Goal: Information Seeking & Learning: Learn about a topic

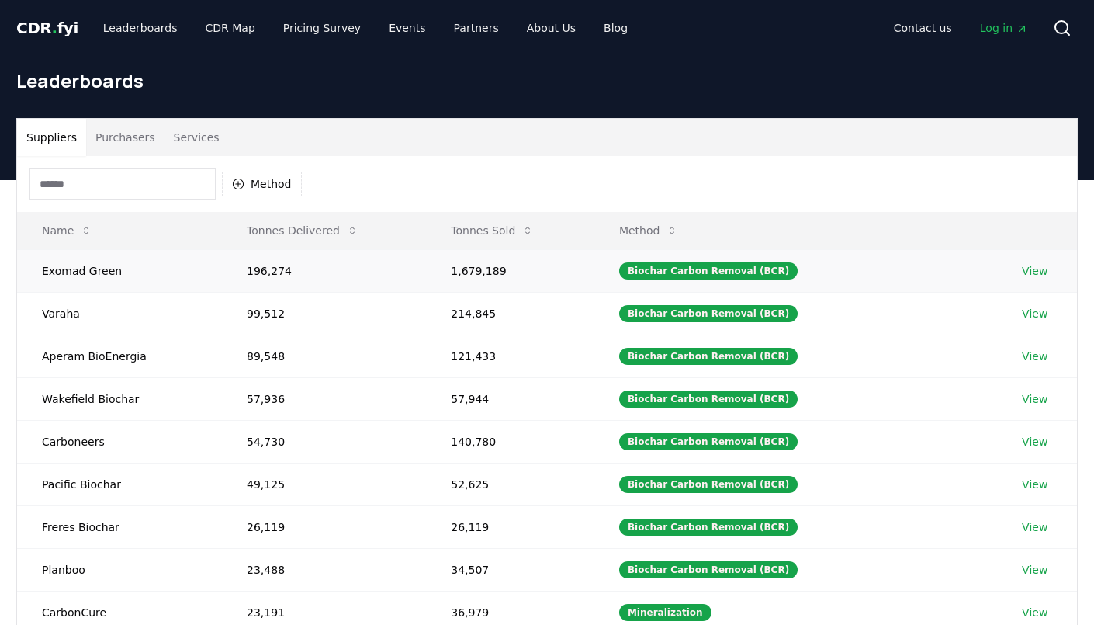
click at [319, 274] on td "196,274" at bounding box center [324, 270] width 204 height 43
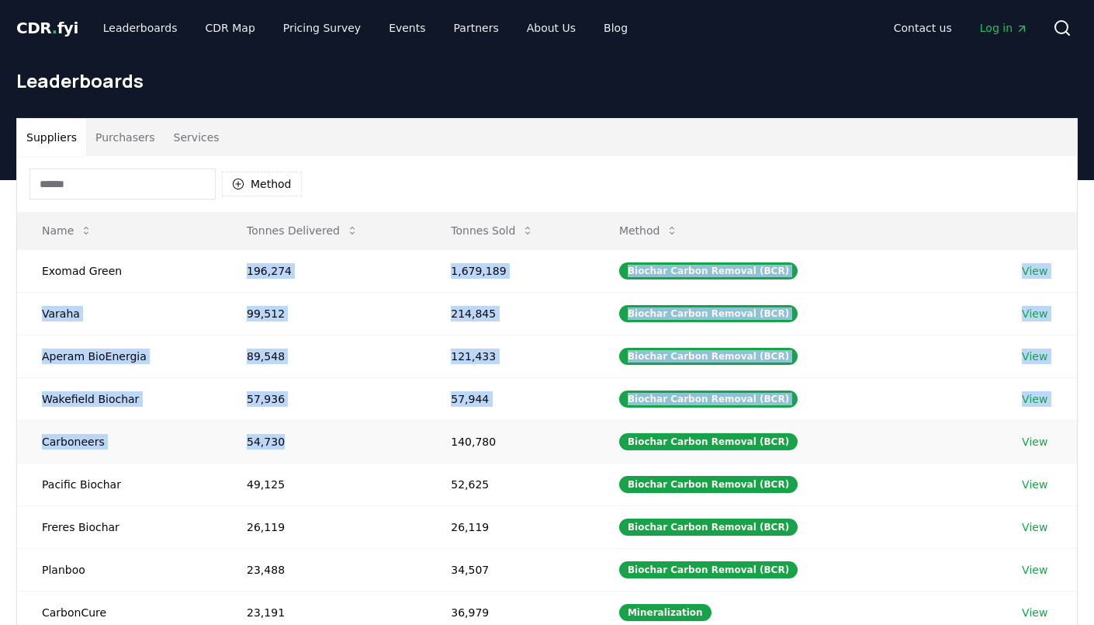
drag, startPoint x: 228, startPoint y: 270, endPoint x: 433, endPoint y: 442, distance: 267.2
click at [433, 442] on tbody "Exomad Green 196,274 1,679,189 Biochar Carbon Removal (BCR) View Varaha 99,512 …" at bounding box center [547, 462] width 1060 height 427
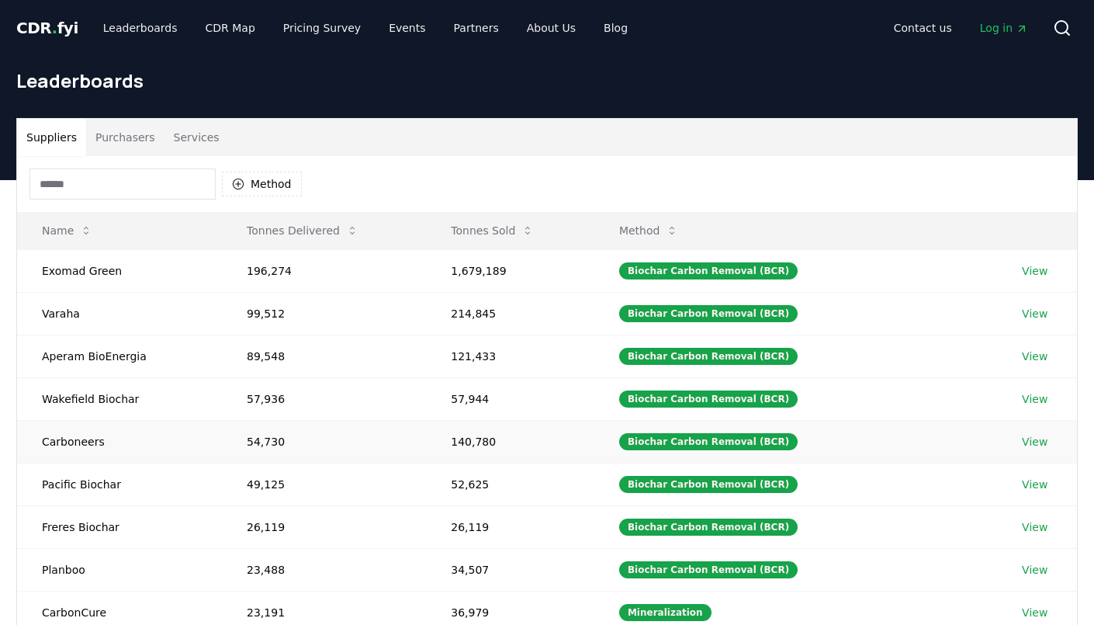
click at [444, 432] on td "140,780" at bounding box center [510, 441] width 168 height 43
click at [113, 148] on button "Purchasers" at bounding box center [125, 137] width 78 height 37
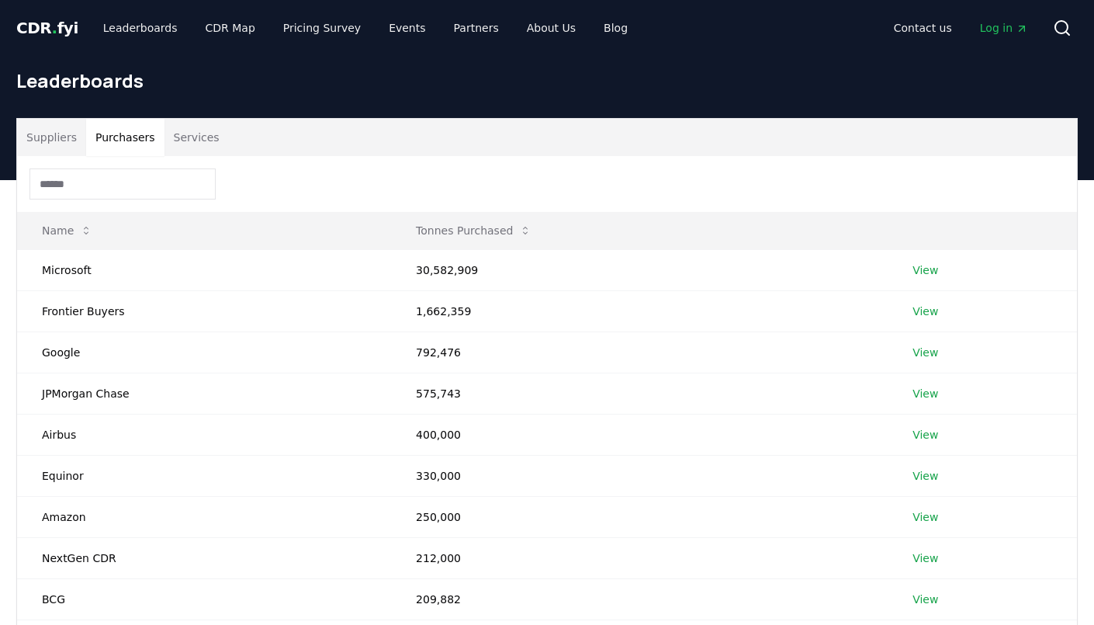
click at [59, 129] on button "Suppliers" at bounding box center [51, 137] width 69 height 37
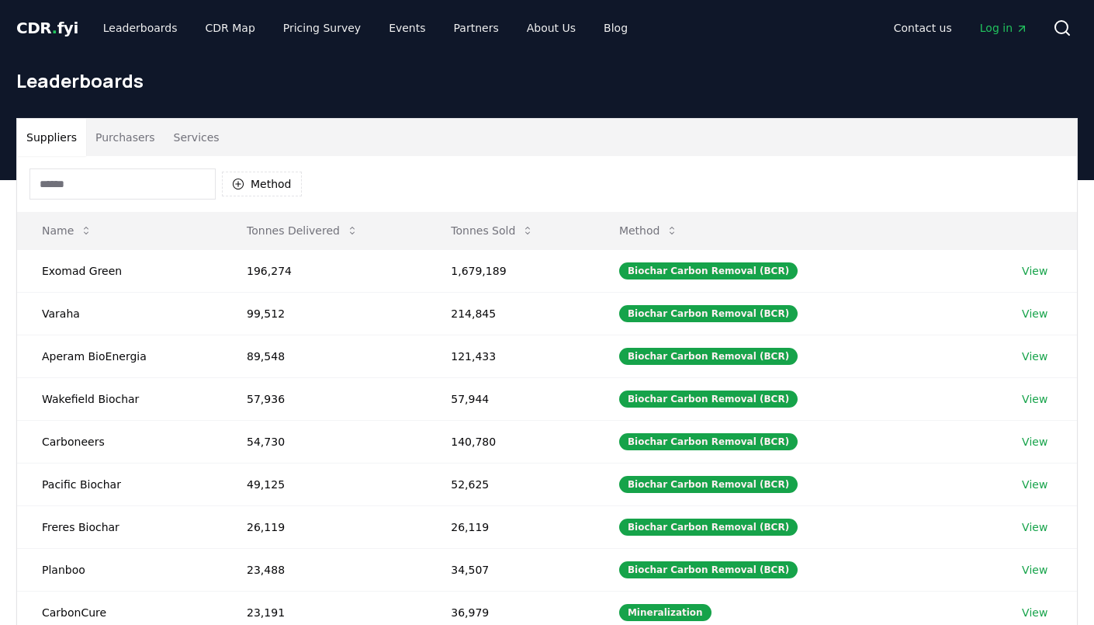
click at [111, 131] on button "Purchasers" at bounding box center [125, 137] width 78 height 37
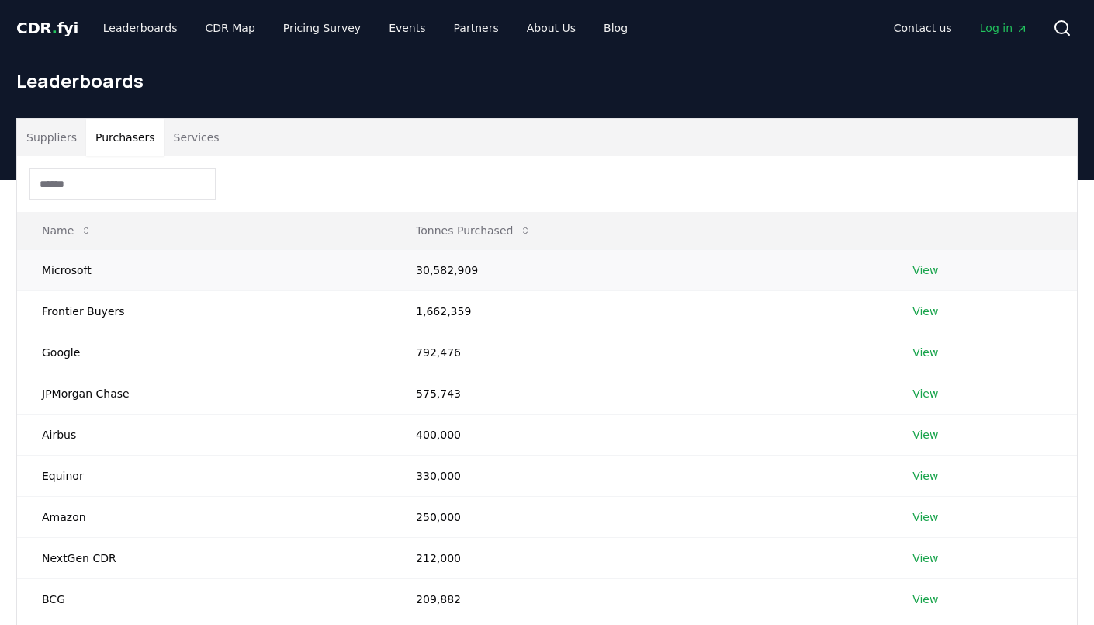
click at [875, 260] on td "View" at bounding box center [982, 269] width 189 height 41
click at [875, 273] on link "View" at bounding box center [926, 270] width 26 height 16
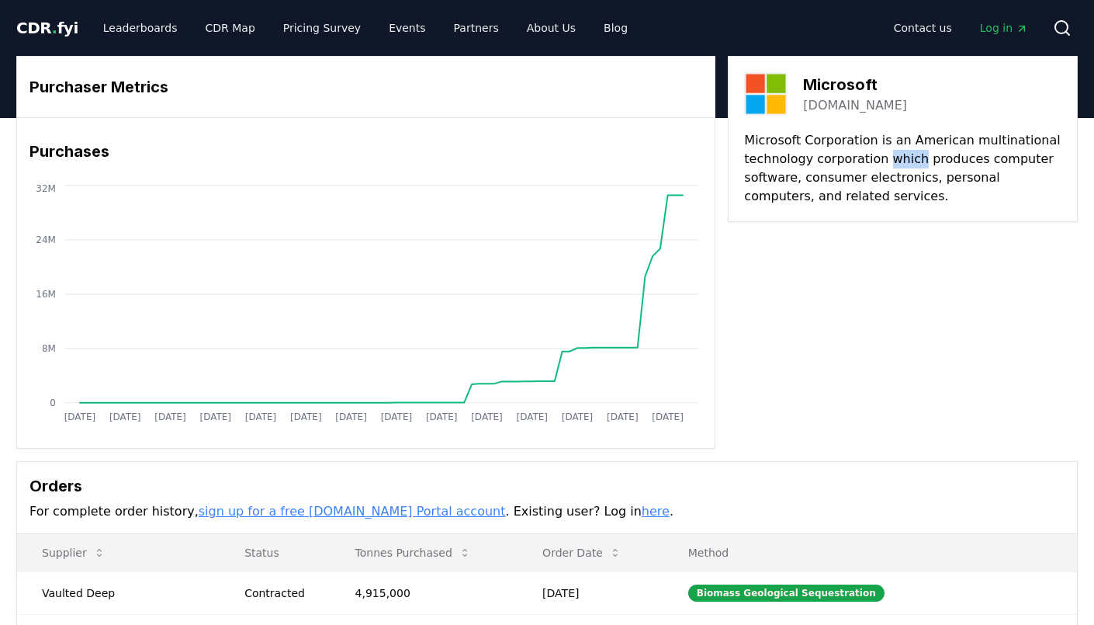
click at [886, 156] on p "Microsoft Corporation is an American multinational technology corporation which…" at bounding box center [902, 168] width 317 height 75
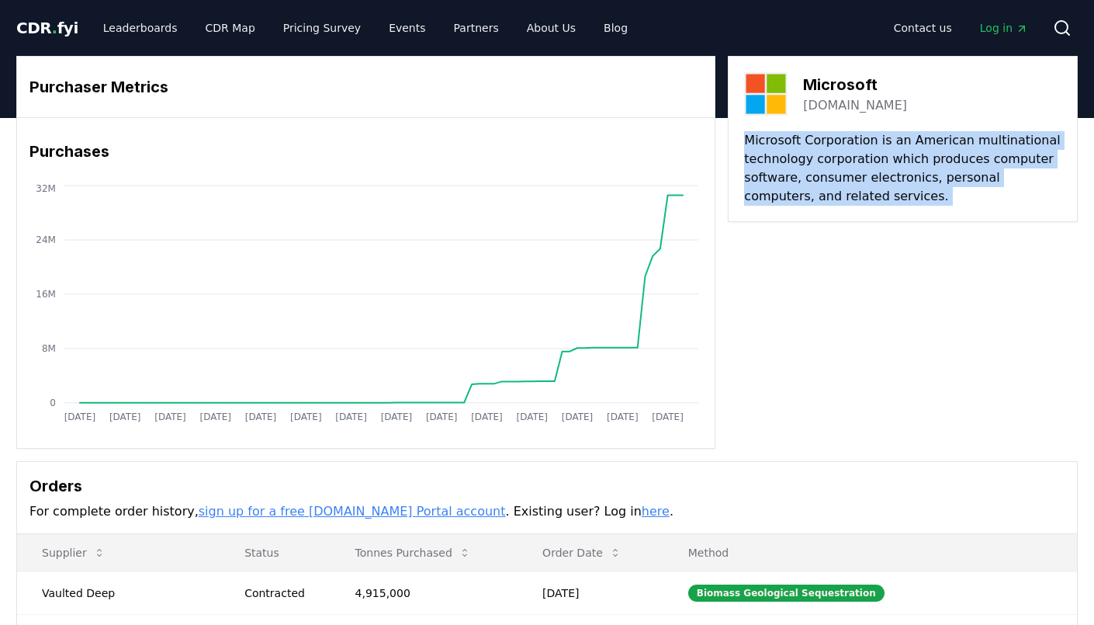
click at [886, 156] on p "Microsoft Corporation is an American multinational technology corporation which…" at bounding box center [902, 168] width 317 height 75
click at [862, 220] on div "Microsoft microsoft.com Microsoft Corporation is an American multinational tech…" at bounding box center [903, 139] width 350 height 166
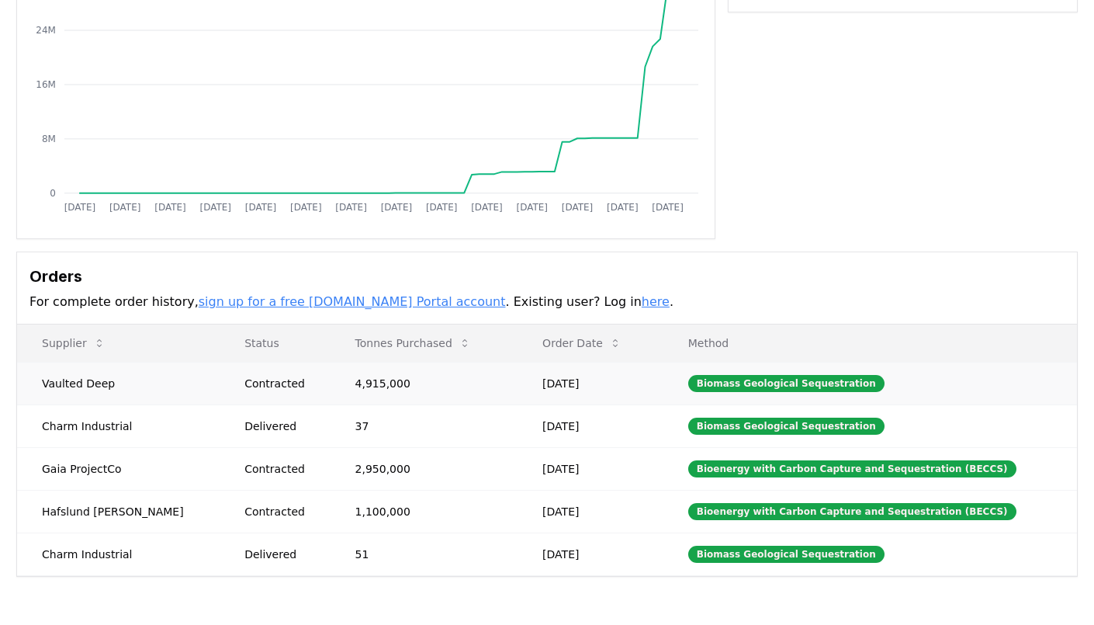
scroll to position [220, 0]
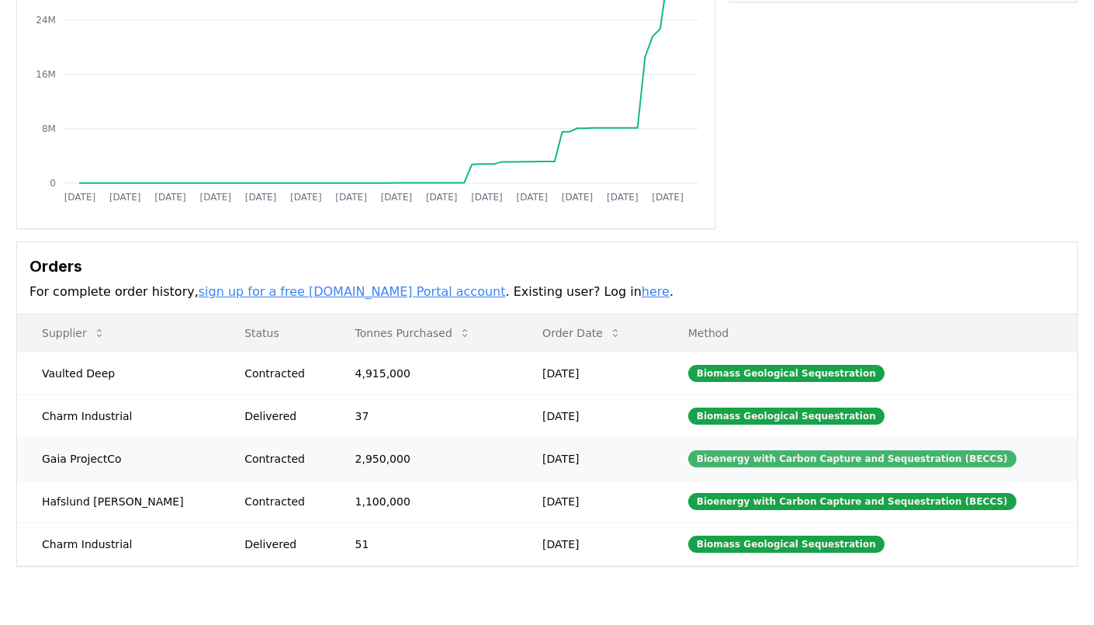
click at [758, 454] on div "Bioenergy with Carbon Capture and Sequestration (BECCS)" at bounding box center [852, 458] width 328 height 17
click at [758, 452] on div "Bioenergy with Carbon Capture and Sequestration (BECCS)" at bounding box center [852, 458] width 328 height 17
click at [758, 451] on div "Bioenergy with Carbon Capture and Sequestration (BECCS)" at bounding box center [852, 458] width 328 height 17
click at [678, 440] on td "Bioenergy with Carbon Capture and Sequestration (BECCS)" at bounding box center [871, 458] width 414 height 43
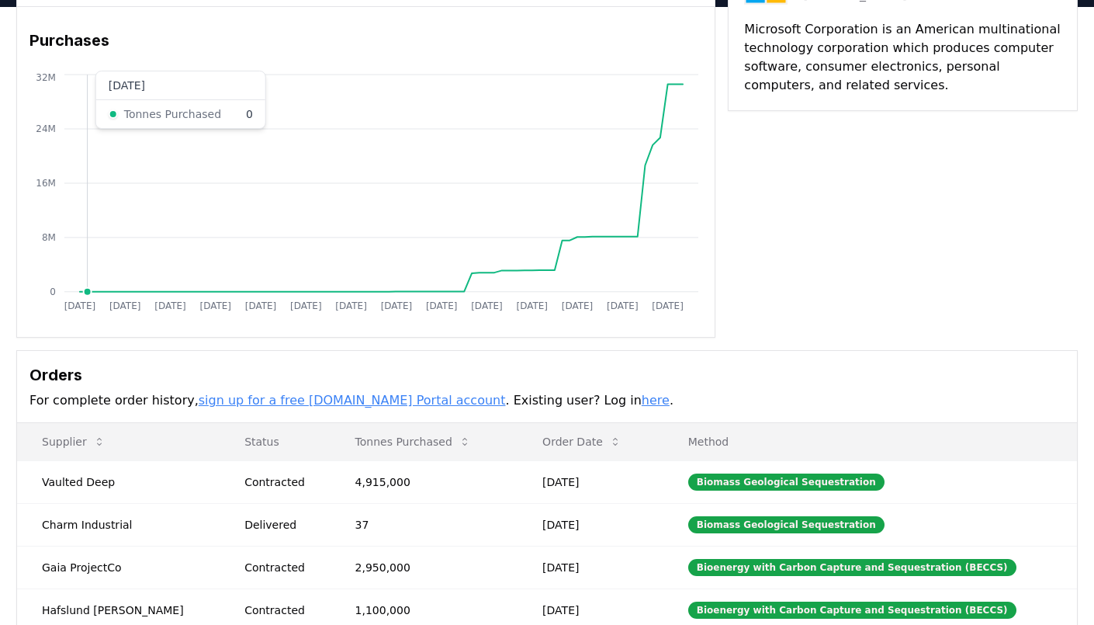
scroll to position [0, 0]
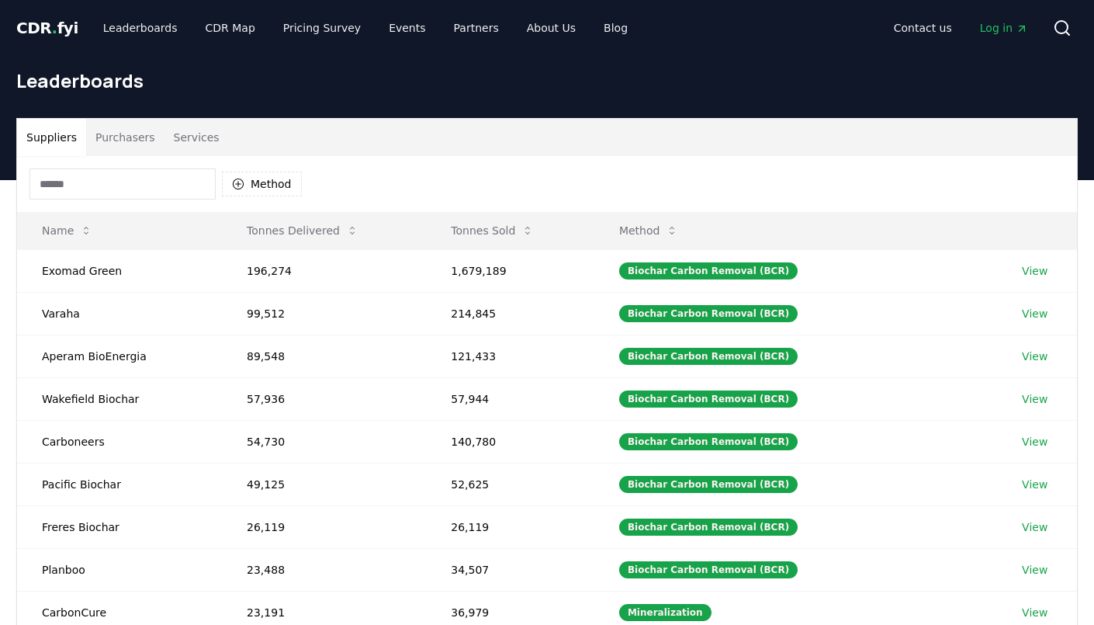
click at [37, 22] on span "CDR . fyi" at bounding box center [47, 28] width 62 height 19
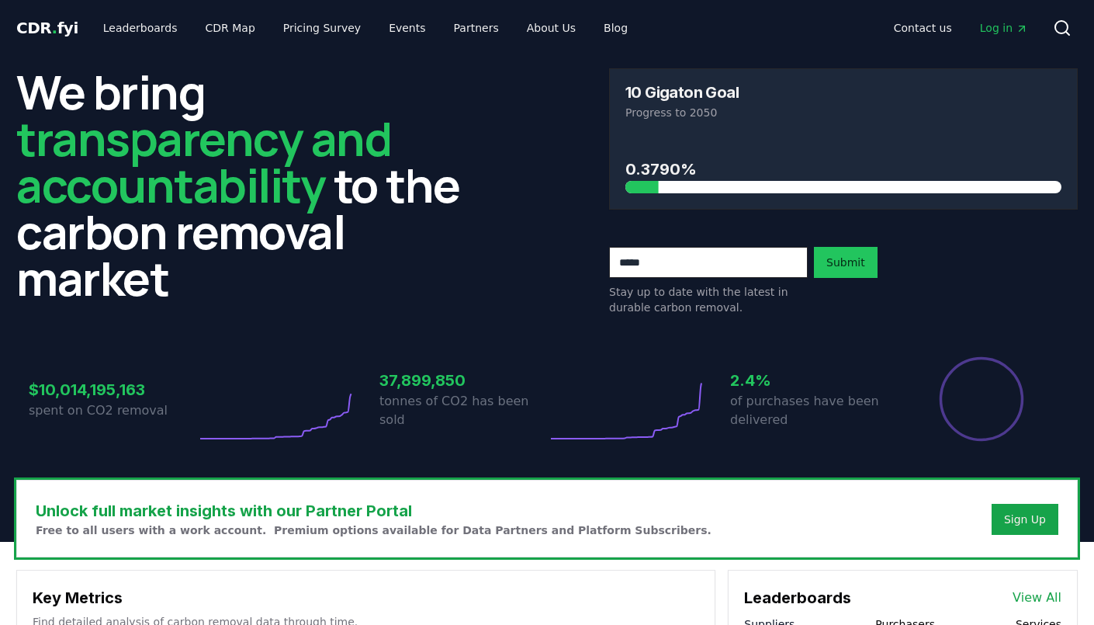
click at [222, 150] on span "transparency and accountability" at bounding box center [203, 161] width 375 height 110
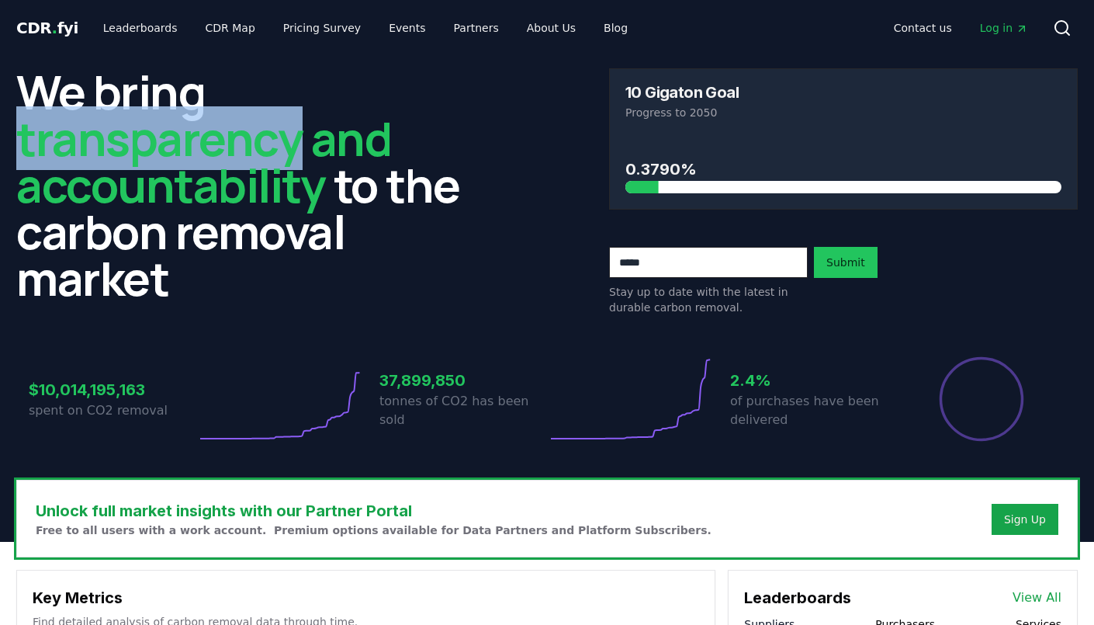
click at [222, 150] on span "transparency and accountability" at bounding box center [203, 161] width 375 height 110
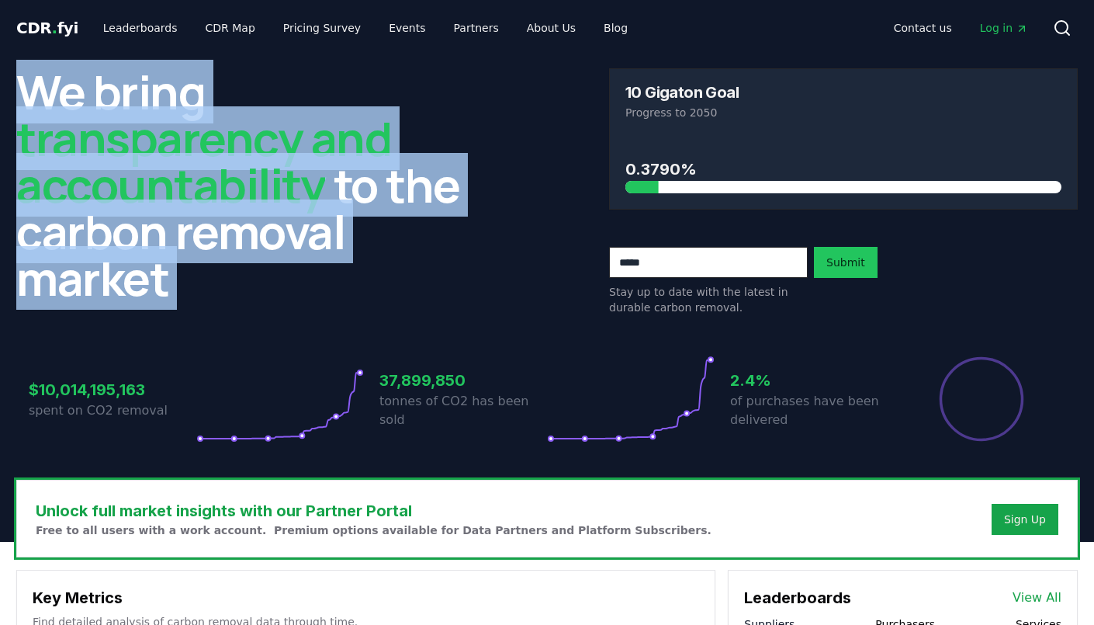
click at [222, 150] on span "transparency and accountability" at bounding box center [203, 161] width 375 height 110
click at [199, 196] on span "transparency and accountability" at bounding box center [203, 161] width 375 height 110
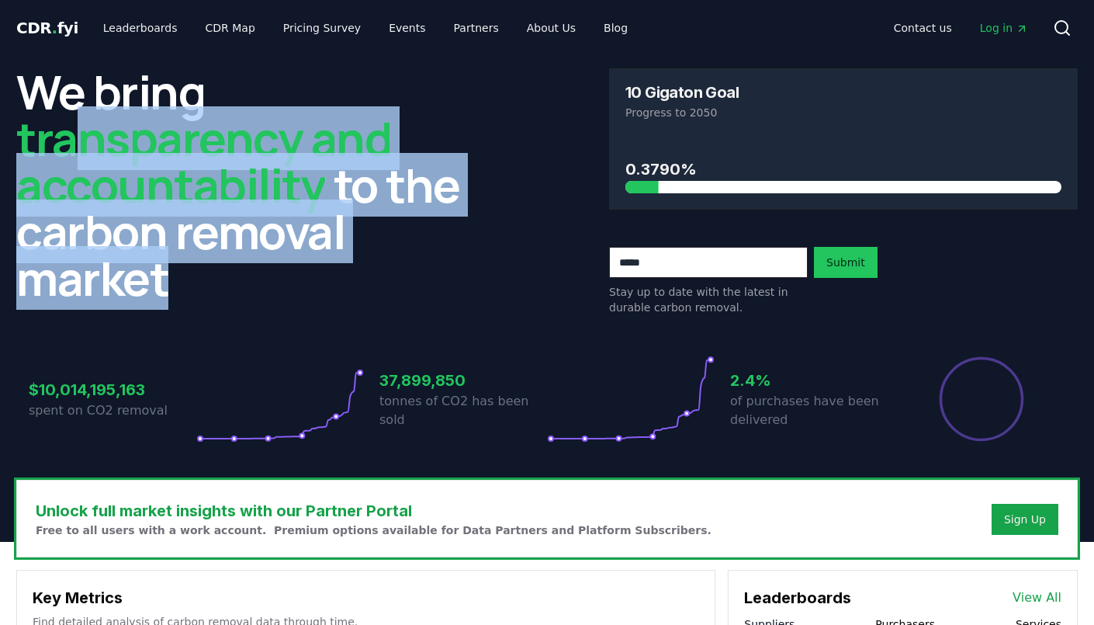
drag, startPoint x: 226, startPoint y: 303, endPoint x: 59, endPoint y: 109, distance: 256.5
click at [63, 111] on div "We bring transparency and accountability to the carbon removal market" at bounding box center [250, 191] width 469 height 247
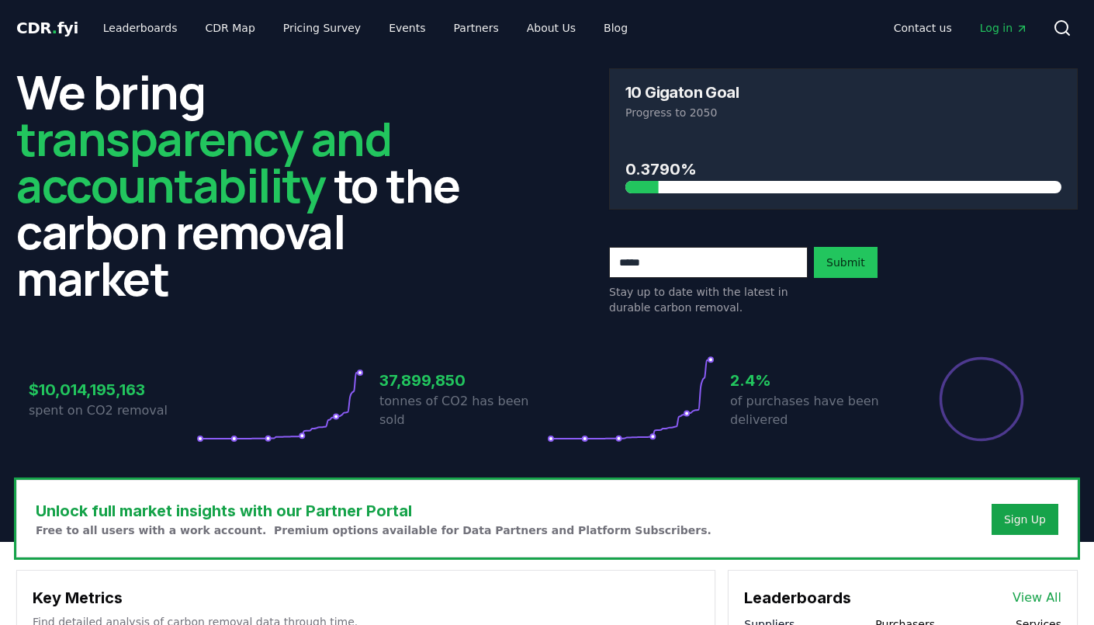
click at [50, 101] on h2 "We bring transparency and accountability to the carbon removal market" at bounding box center [250, 184] width 469 height 233
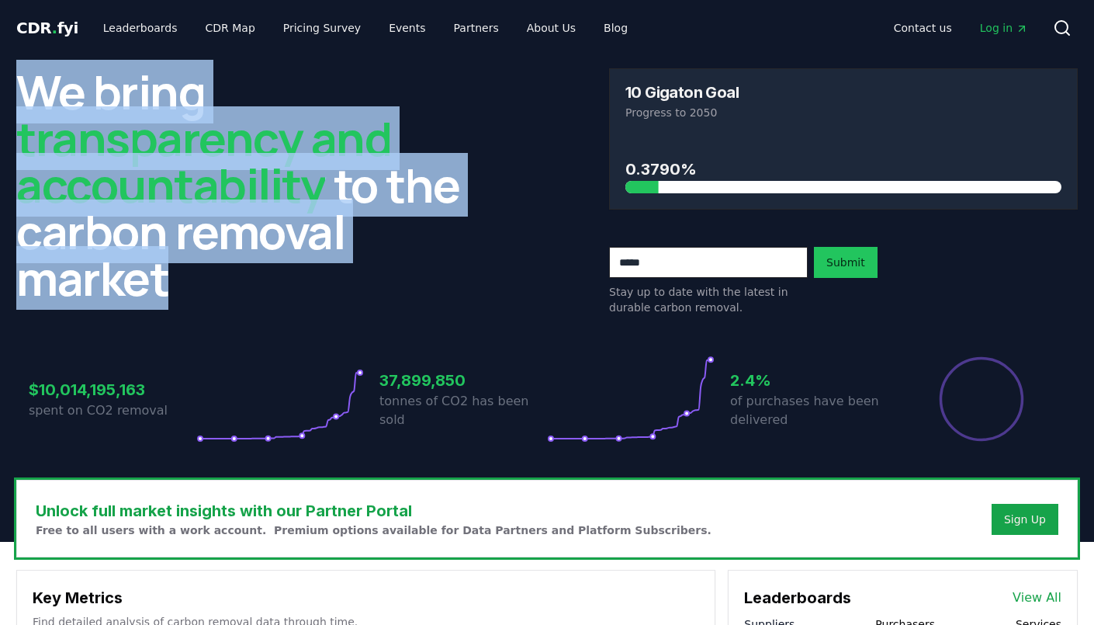
drag, startPoint x: 26, startPoint y: 77, endPoint x: 255, endPoint y: 313, distance: 328.2
click at [255, 312] on div "We bring transparency and accountability to the carbon removal market" at bounding box center [250, 191] width 469 height 247
click at [255, 313] on div "We bring transparency and accountability to the carbon removal market" at bounding box center [250, 191] width 469 height 247
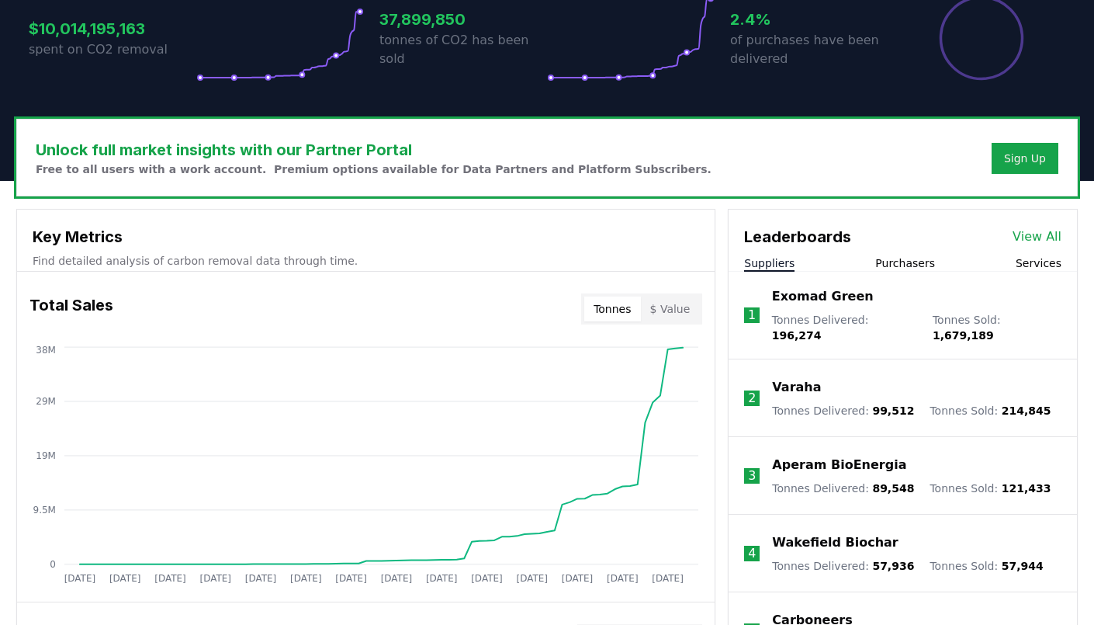
scroll to position [381, 0]
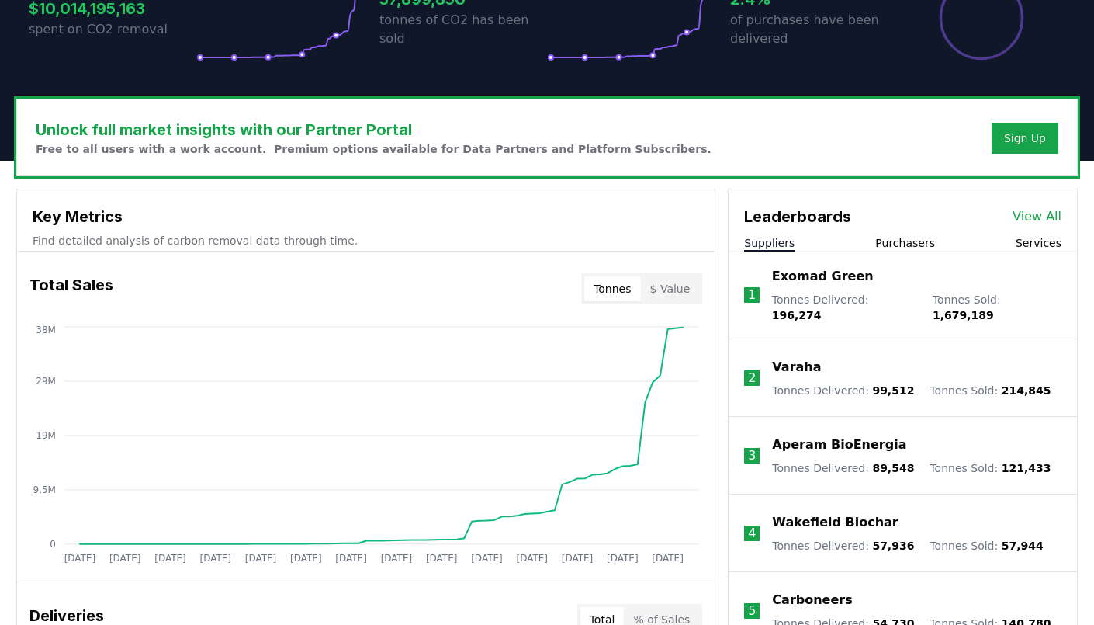
click at [869, 253] on li "1 Exomad Green Tonnes Delivered : 196,274 Tonnes Sold : 1,679,189" at bounding box center [903, 295] width 348 height 88
click at [917, 244] on button "Purchasers" at bounding box center [905, 243] width 60 height 16
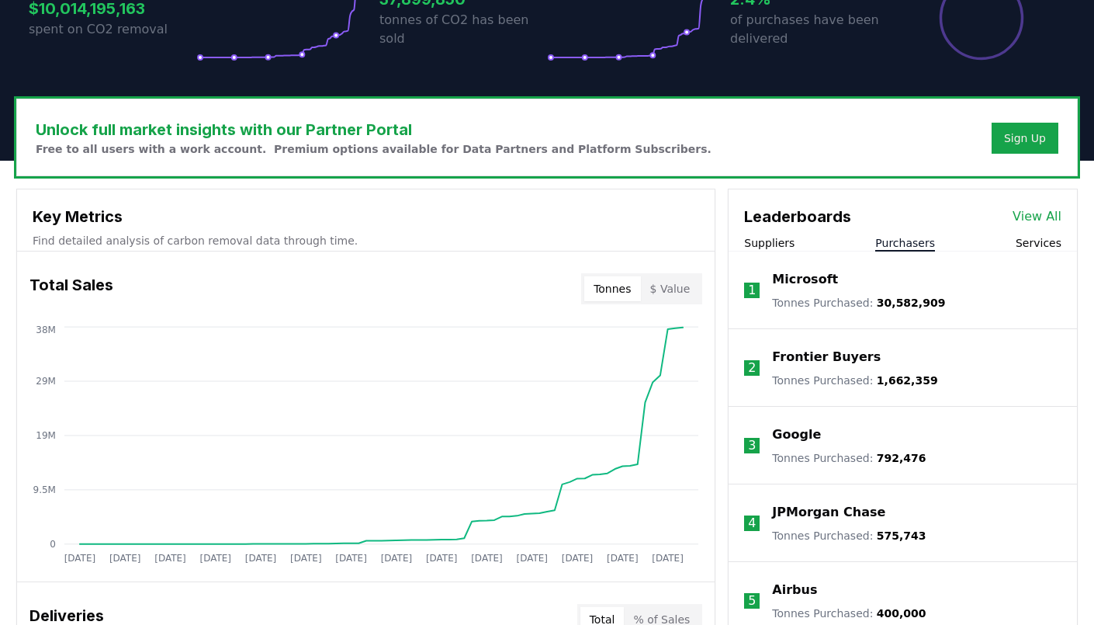
click at [802, 241] on div "Suppliers Purchasers Services" at bounding box center [903, 243] width 348 height 16
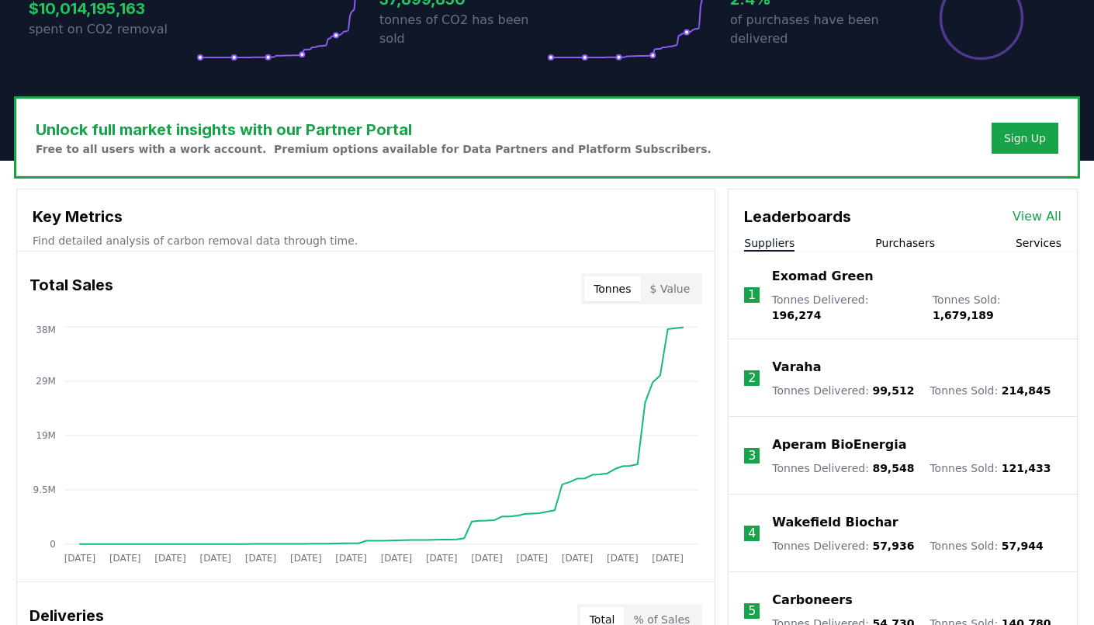
click at [788, 239] on button "Suppliers" at bounding box center [769, 243] width 50 height 16
click at [678, 284] on button "$ Value" at bounding box center [670, 288] width 59 height 25
click at [634, 286] on button "Tonnes" at bounding box center [612, 288] width 56 height 25
click at [706, 280] on div "Total Sales Tonnes $ Value" at bounding box center [366, 289] width 698 height 56
click at [658, 284] on button "$ Value" at bounding box center [670, 288] width 59 height 25
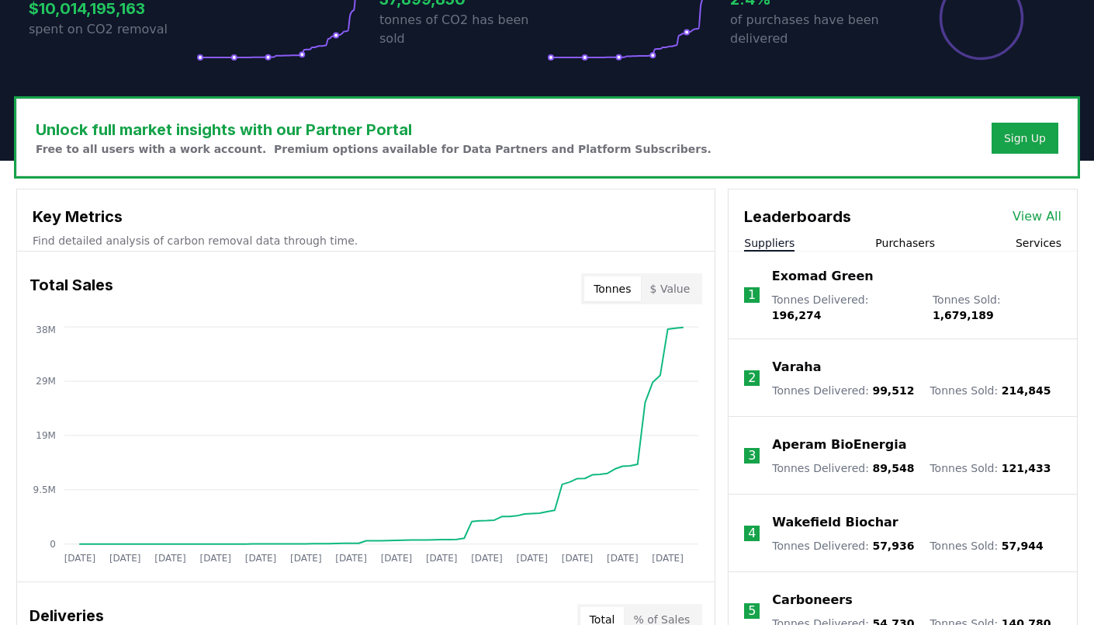
click at [613, 285] on button "Tonnes" at bounding box center [612, 288] width 56 height 25
click at [687, 279] on button "$ Value" at bounding box center [670, 288] width 59 height 25
click at [622, 276] on button "Tonnes" at bounding box center [612, 288] width 56 height 25
click at [692, 273] on div "Tonnes $ Value" at bounding box center [641, 288] width 121 height 31
click at [676, 276] on button "$ Value" at bounding box center [670, 288] width 59 height 25
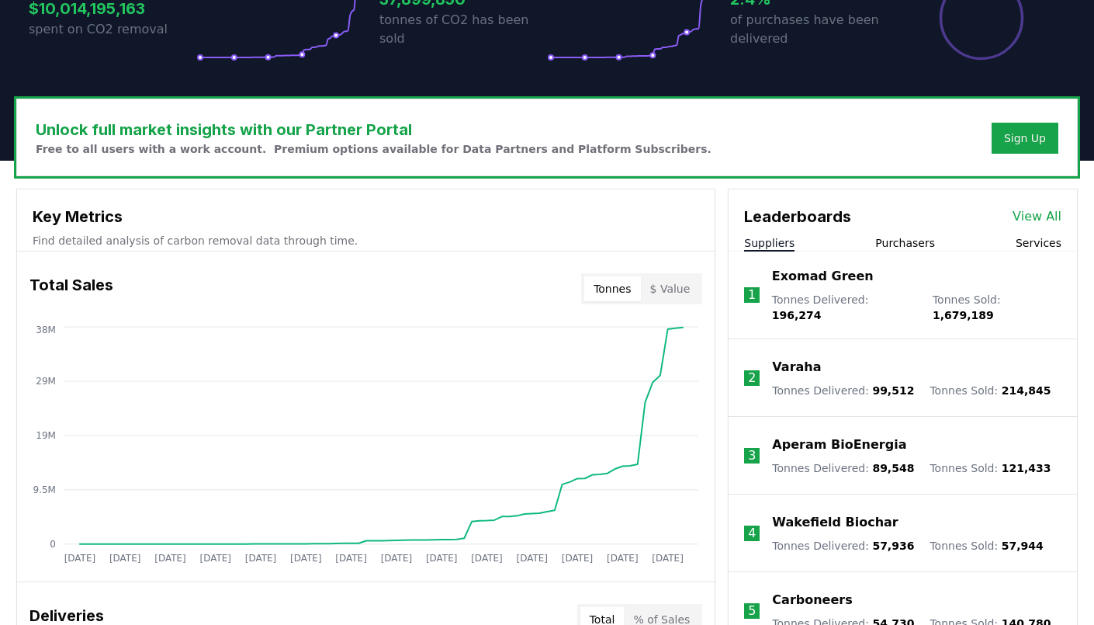
click at [635, 281] on button "Tonnes" at bounding box center [612, 288] width 56 height 25
click at [684, 280] on button "$ Value" at bounding box center [670, 288] width 59 height 25
drag, startPoint x: 616, startPoint y: 286, endPoint x: 647, endPoint y: 285, distance: 30.3
click at [616, 286] on button "Tonnes" at bounding box center [612, 288] width 56 height 25
click at [670, 284] on button "$ Value" at bounding box center [670, 288] width 59 height 25
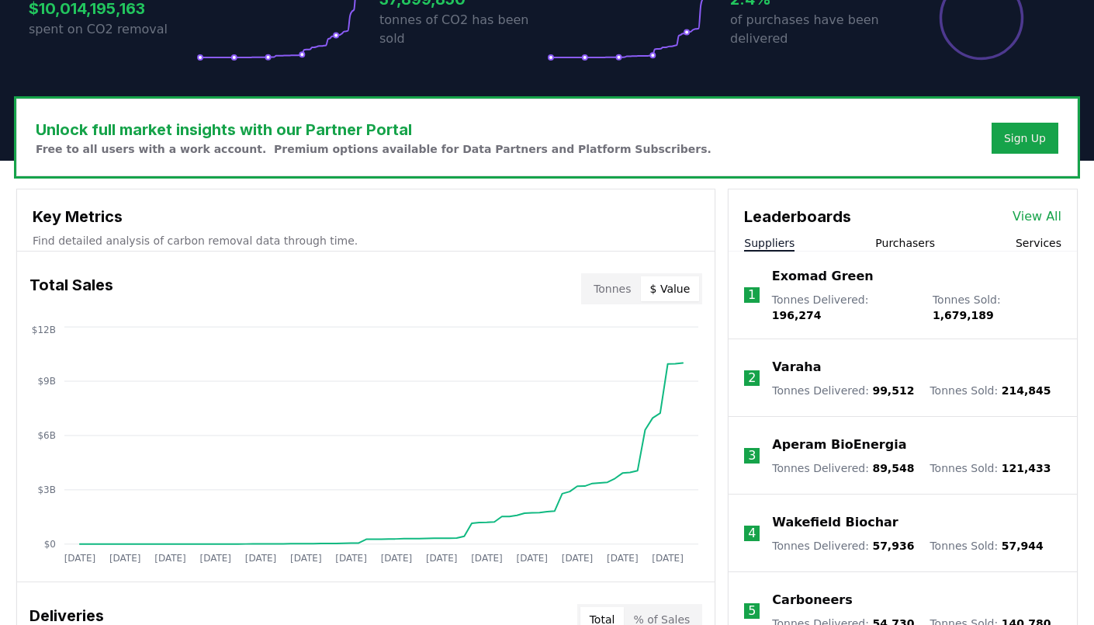
click at [619, 286] on button "Tonnes" at bounding box center [612, 288] width 56 height 25
click at [680, 282] on button "$ Value" at bounding box center [670, 288] width 59 height 25
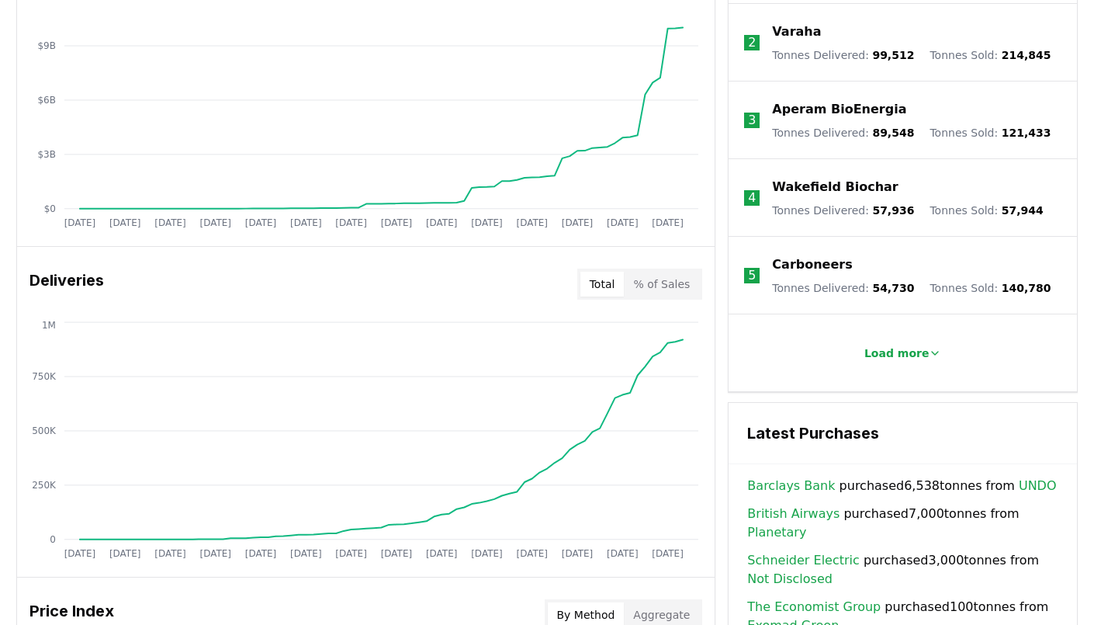
scroll to position [751, 0]
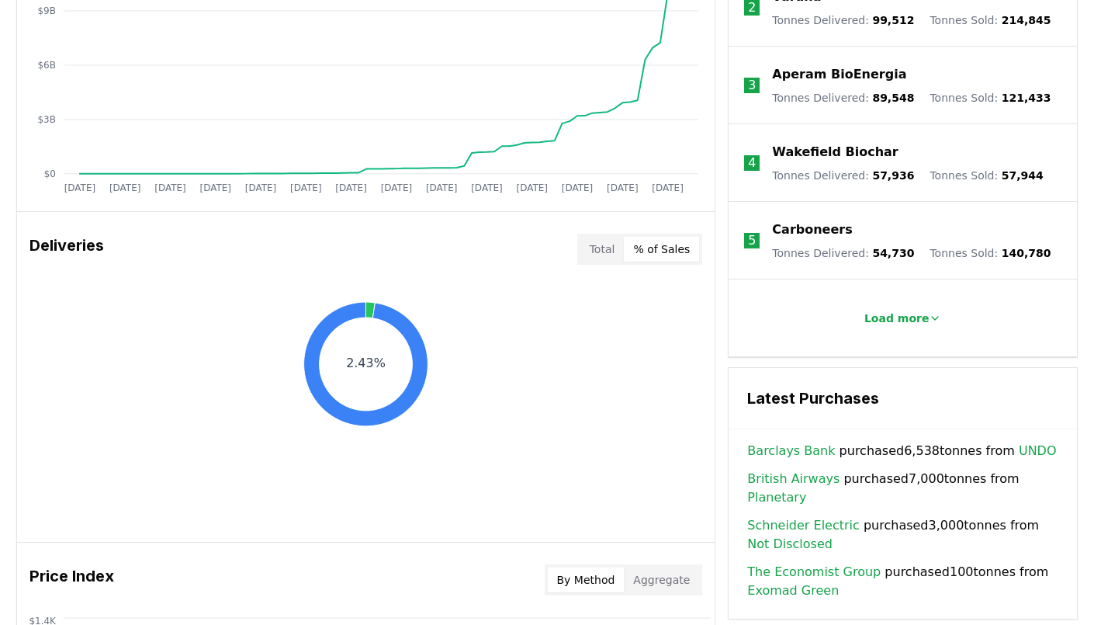
drag, startPoint x: 691, startPoint y: 248, endPoint x: 698, endPoint y: 255, distance: 9.9
click at [690, 248] on button "% of Sales" at bounding box center [661, 249] width 75 height 25
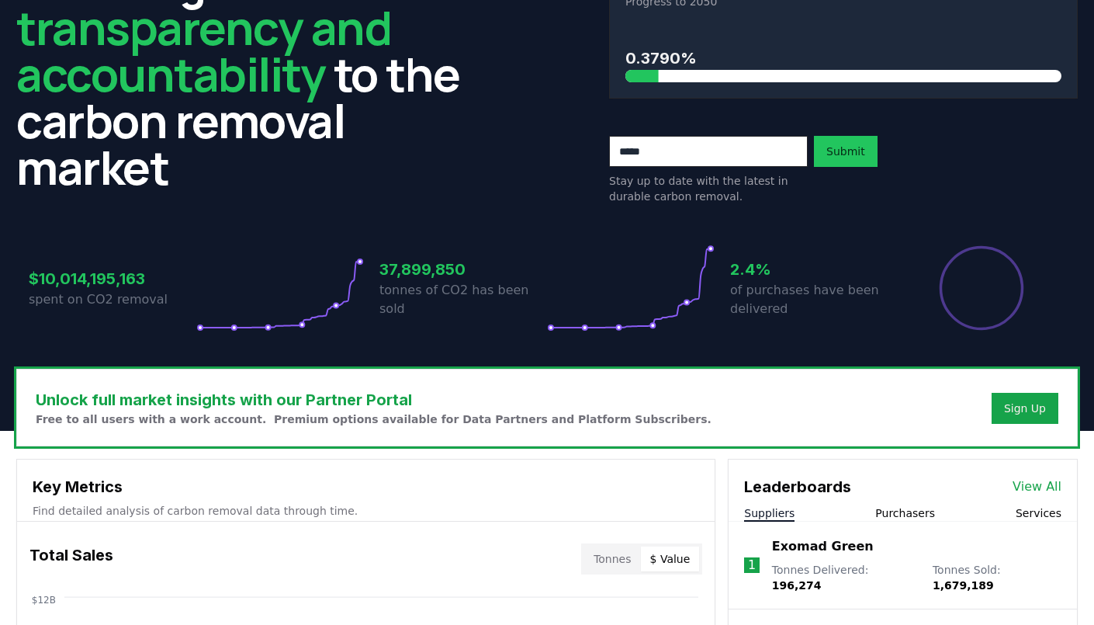
scroll to position [0, 0]
